Goal: Navigation & Orientation: Find specific page/section

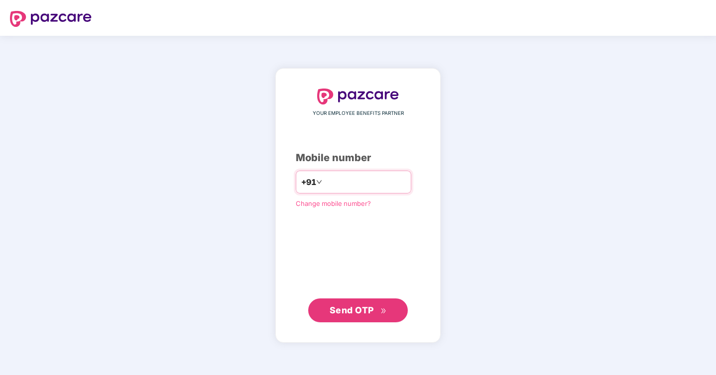
click at [347, 177] on input "number" at bounding box center [365, 182] width 82 height 16
type input "**********"
click at [362, 306] on span "Send OTP" at bounding box center [351, 310] width 44 height 10
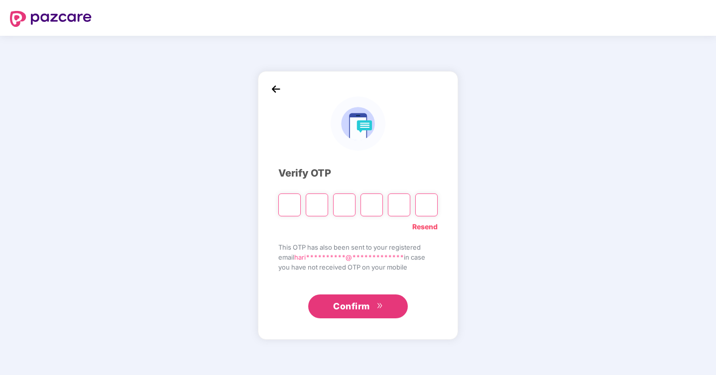
type input "*"
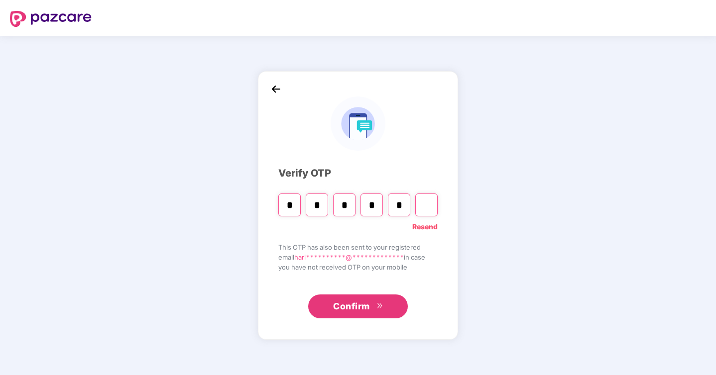
type input "*"
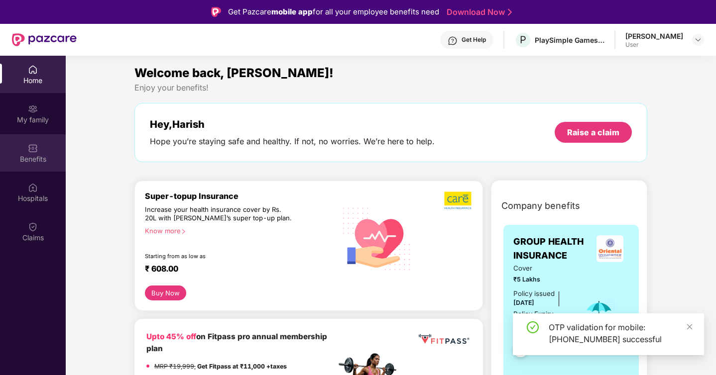
click at [45, 155] on div "Benefits" at bounding box center [33, 159] width 66 height 10
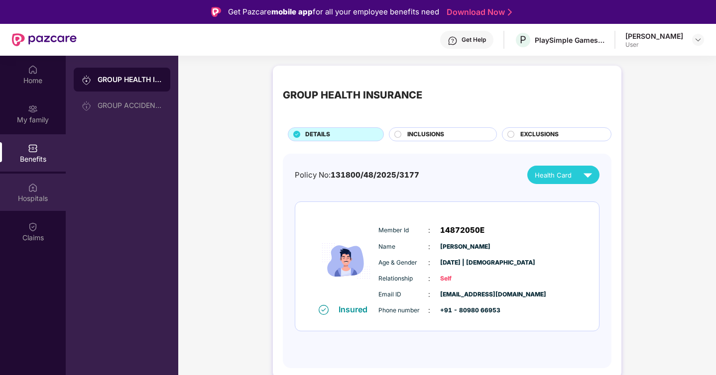
click at [50, 203] on div "Hospitals" at bounding box center [33, 199] width 66 height 10
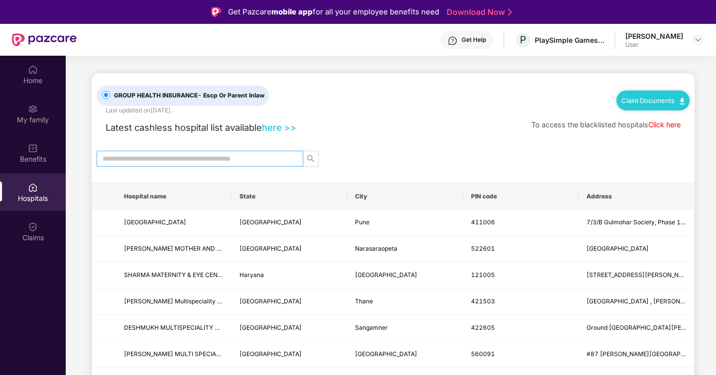
click at [152, 161] on input "text" at bounding box center [196, 158] width 187 height 11
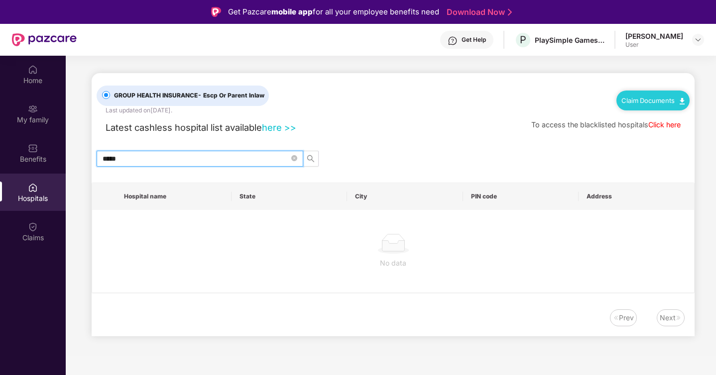
type input "******"
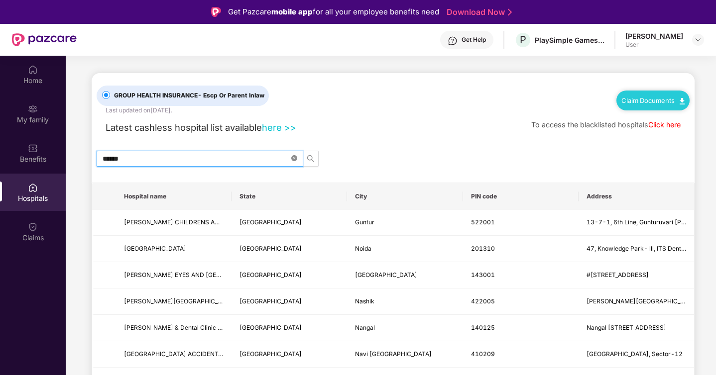
click at [294, 154] on span at bounding box center [294, 158] width 6 height 9
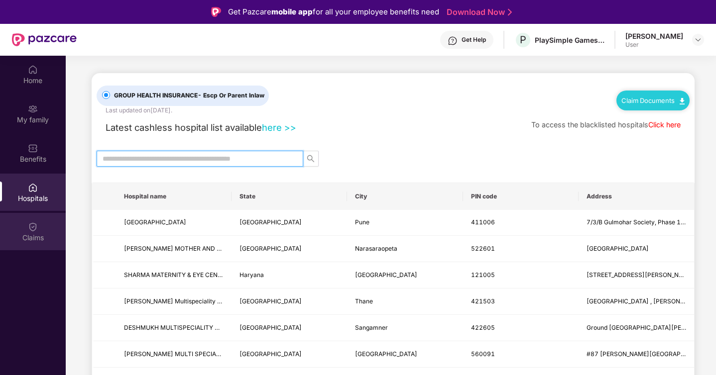
click at [47, 219] on div "Claims" at bounding box center [33, 231] width 66 height 37
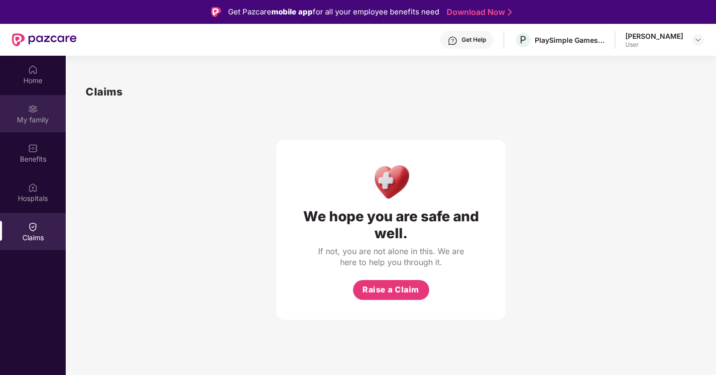
click at [48, 120] on div "My family" at bounding box center [33, 120] width 66 height 10
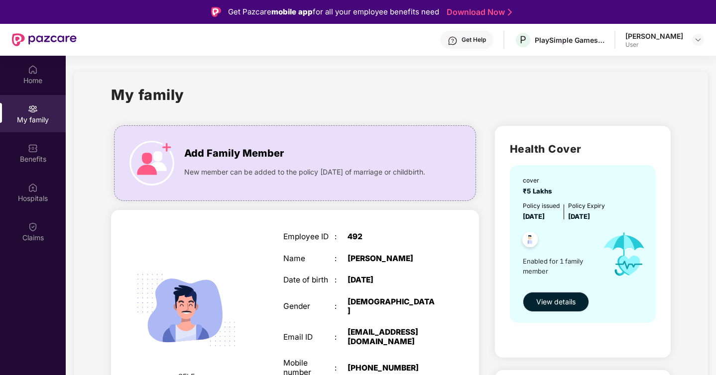
click at [461, 48] on div "Get Help" at bounding box center [466, 40] width 53 height 18
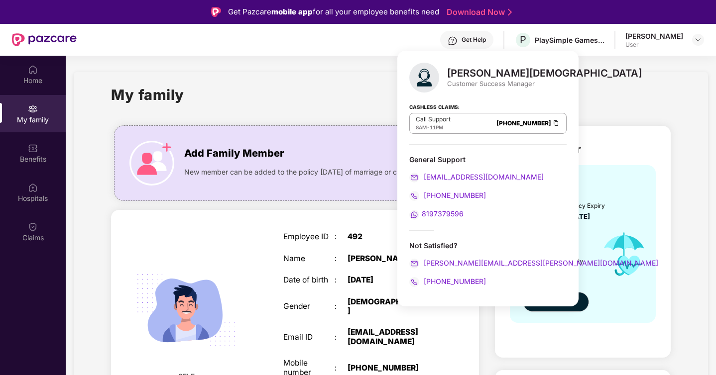
click at [443, 246] on div "Not Satisfied?" at bounding box center [487, 245] width 157 height 9
click at [265, 81] on div "My family Add Family Member New member can be added to the policy [DATE] of mar…" at bounding box center [391, 349] width 634 height 555
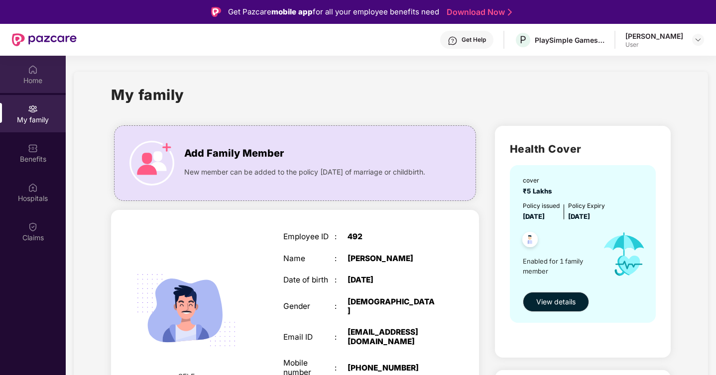
click at [38, 68] on div "Home" at bounding box center [33, 74] width 66 height 37
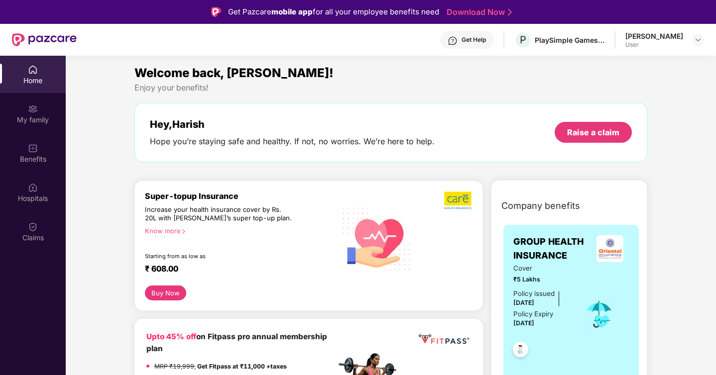
click at [471, 34] on div "Get Help" at bounding box center [466, 40] width 53 height 18
